Goal: Transaction & Acquisition: Obtain resource

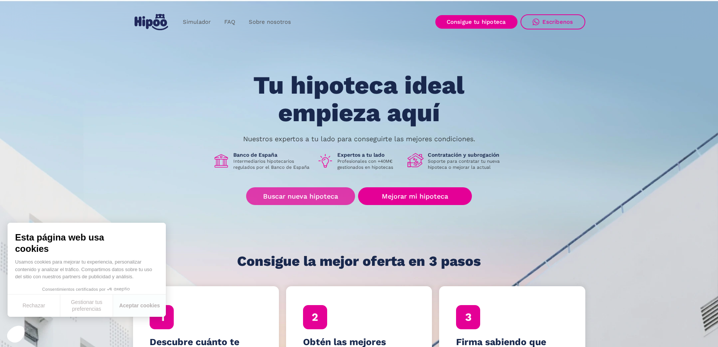
click at [307, 196] on link "Buscar nueva hipoteca" at bounding box center [300, 196] width 109 height 18
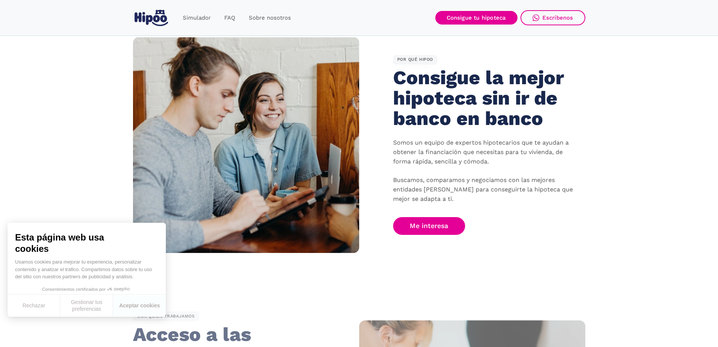
scroll to position [490, 0]
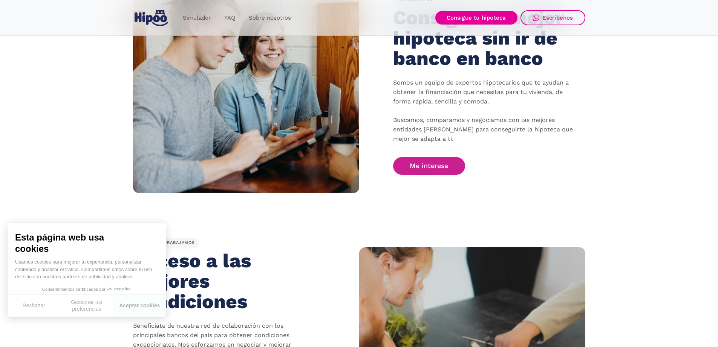
click at [434, 165] on link "Me interesa" at bounding box center [429, 166] width 72 height 18
